Goal: Entertainment & Leisure: Consume media (video, audio)

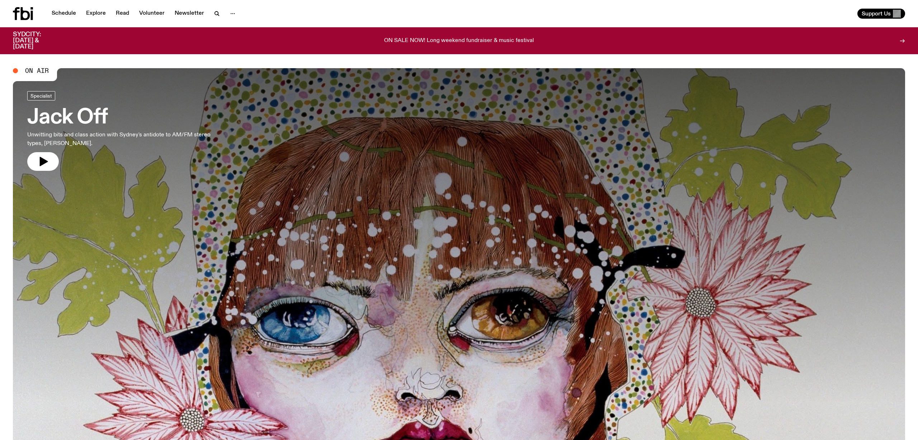
click at [43, 70] on span "On Air" at bounding box center [37, 70] width 24 height 6
click at [67, 14] on link "Schedule" at bounding box center [63, 14] width 33 height 10
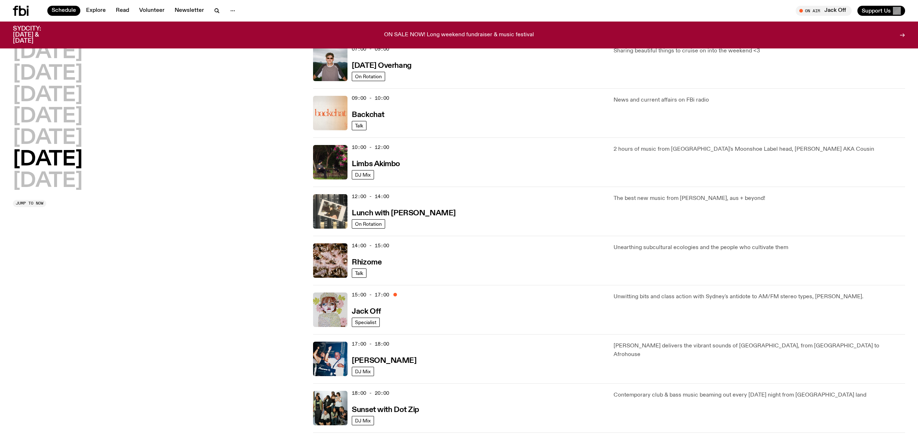
scroll to position [169, 0]
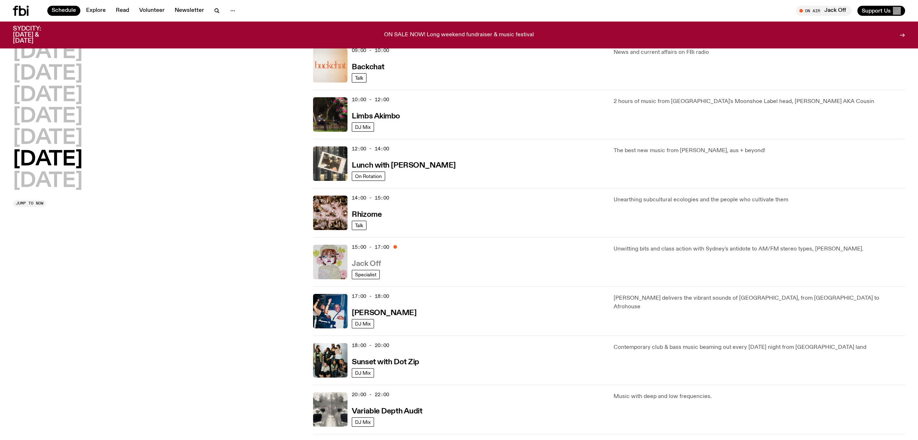
click at [363, 265] on h3 "Jack Off" at bounding box center [366, 264] width 29 height 8
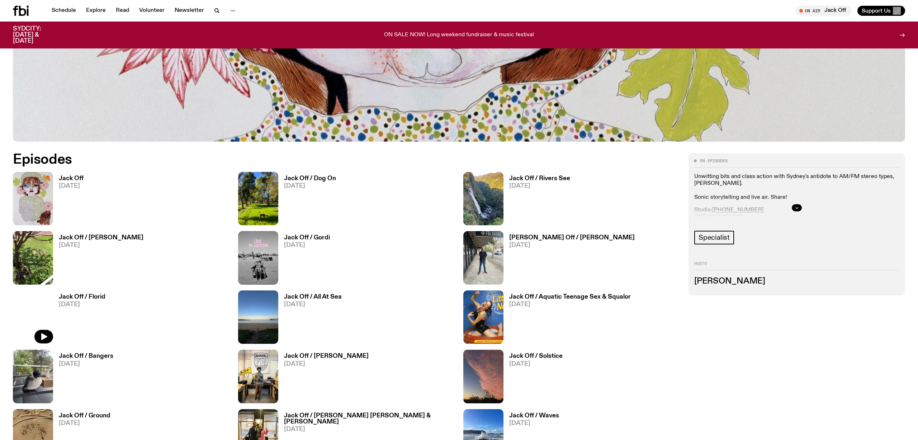
scroll to position [463, 0]
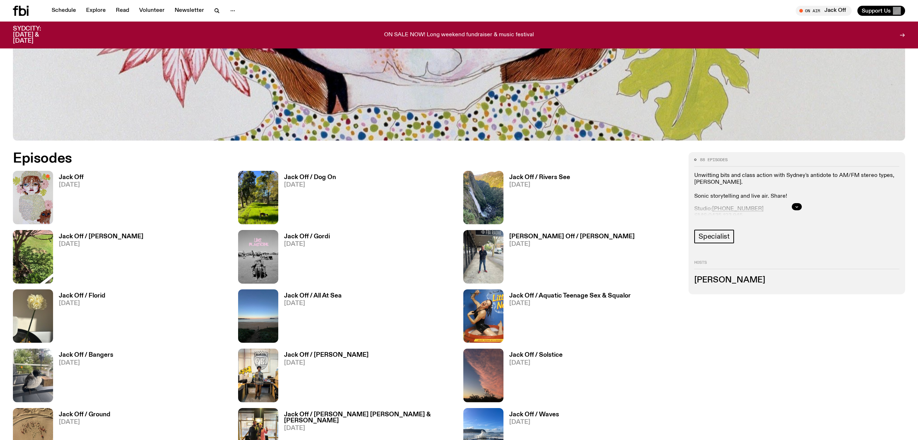
click at [75, 176] on h3 "Jack Off" at bounding box center [71, 177] width 25 height 6
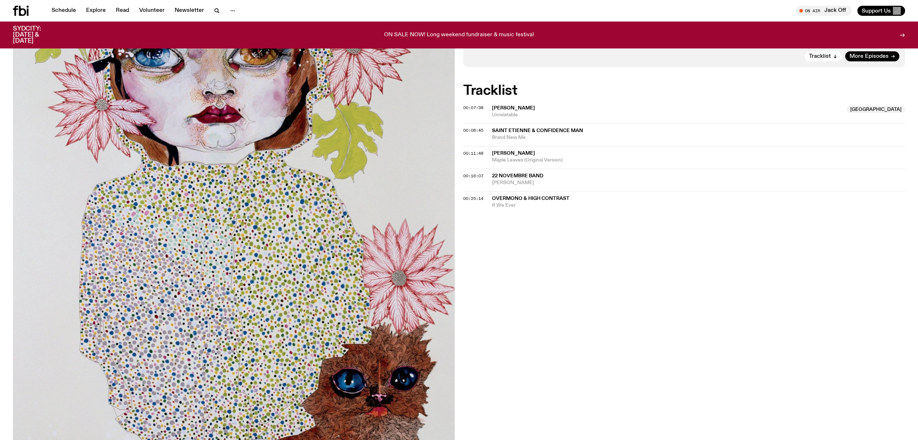
scroll to position [237, 0]
click at [580, 264] on div "On Air Now Specialist Unwitting bits and class action with Sydney's antidote to…" at bounding box center [459, 214] width 918 height 624
drag, startPoint x: 490, startPoint y: 128, endPoint x: 589, endPoint y: 132, distance: 99.4
click at [589, 132] on div "00:08:45 Saint Etienne & Confidence Man Brand New Me" at bounding box center [684, 133] width 442 height 23
copy div "Saint Etienne & Confidence Man"
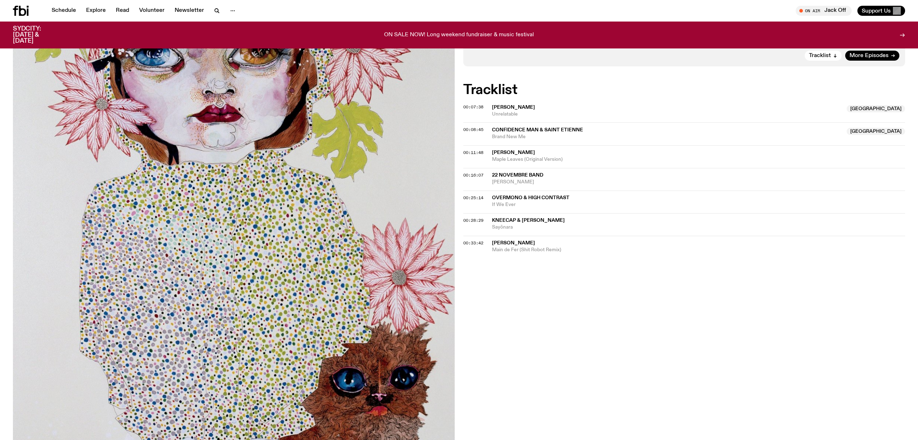
drag, startPoint x: 487, startPoint y: 238, endPoint x: 567, endPoint y: 239, distance: 80.0
click at [567, 239] on div "00:33:42 Annie-Claude Deschênes Main de Fer (Shit Robot Remix)" at bounding box center [684, 245] width 442 height 18
copy div "[PERSON_NAME]"
drag, startPoint x: 491, startPoint y: 215, endPoint x: 576, endPoint y: 216, distance: 85.4
click at [576, 216] on div "00:28:29 Kneecap & Paul Hartnoll Sayōnara" at bounding box center [684, 224] width 442 height 23
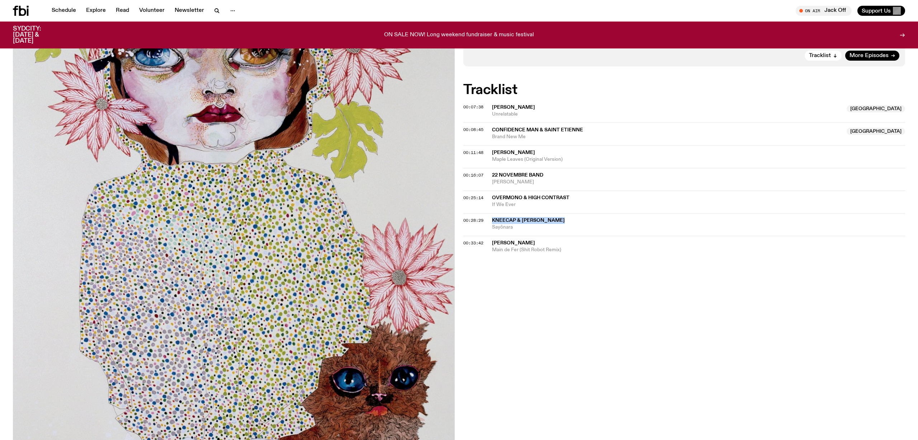
copy div "Kneecap & [PERSON_NAME]"
drag, startPoint x: 491, startPoint y: 105, endPoint x: 555, endPoint y: 107, distance: 63.9
click at [555, 107] on div "00:07:38 Holiday Sidewinder NSW Unrelatable NSW" at bounding box center [684, 113] width 442 height 17
copy div "[PERSON_NAME]"
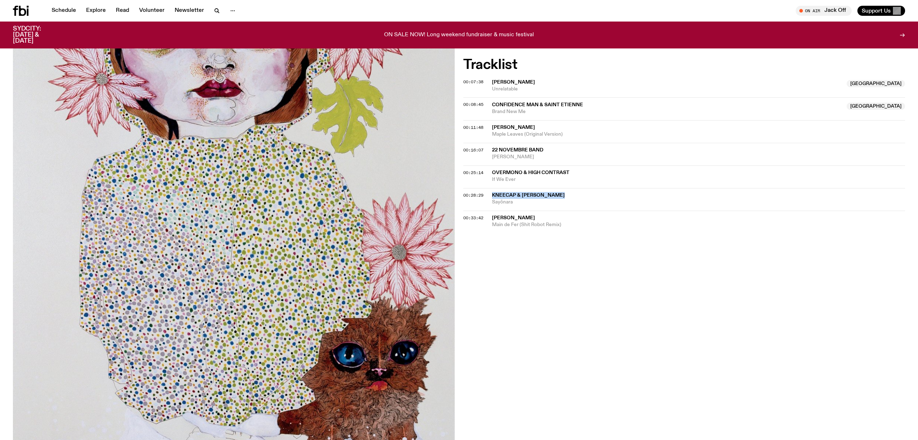
scroll to position [264, 0]
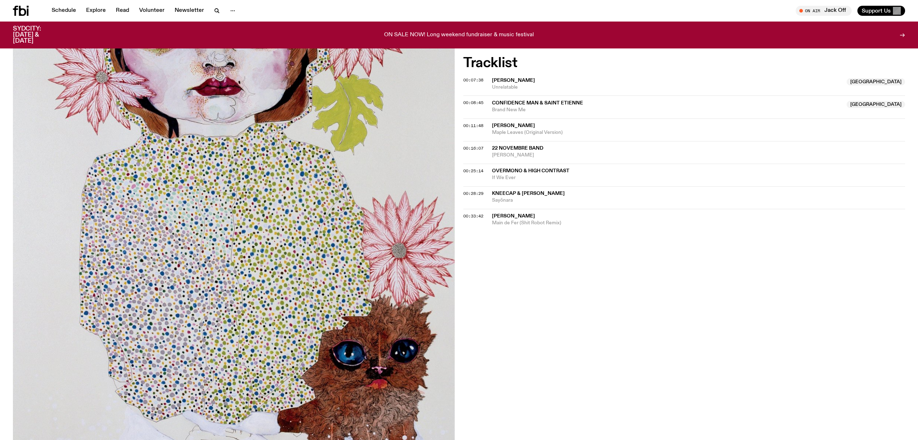
click at [593, 286] on div "On Air Now Specialist Unwitting bits and class action with Sydney's antidote to…" at bounding box center [459, 187] width 918 height 624
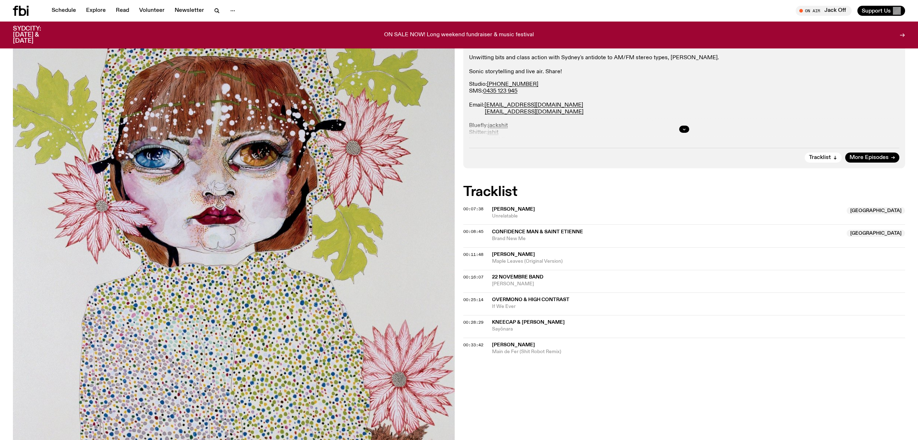
scroll to position [134, 0]
